Goal: Information Seeking & Learning: Learn about a topic

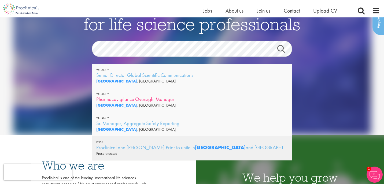
scroll to position [47, 0]
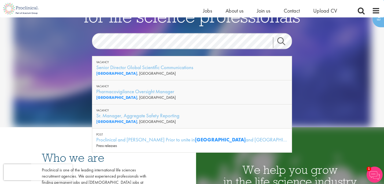
click at [284, 45] on link "Search" at bounding box center [284, 42] width 23 height 11
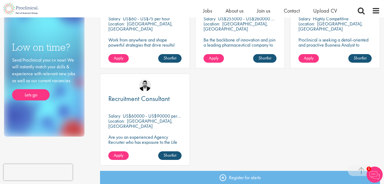
scroll to position [241, 0]
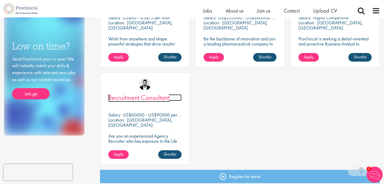
click at [159, 99] on span "Recruitment Consultant" at bounding box center [138, 97] width 61 height 9
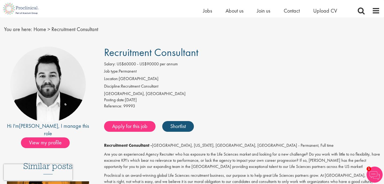
scroll to position [14, 0]
